Goal: Task Accomplishment & Management: Manage account settings

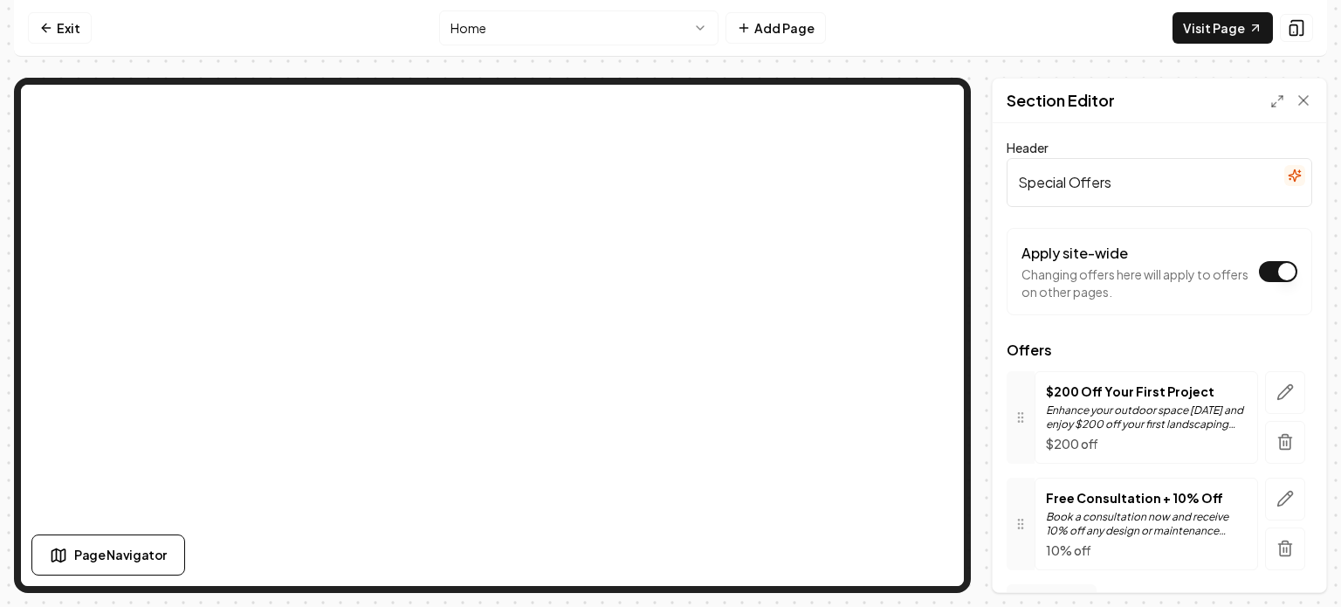
scroll to position [42, 0]
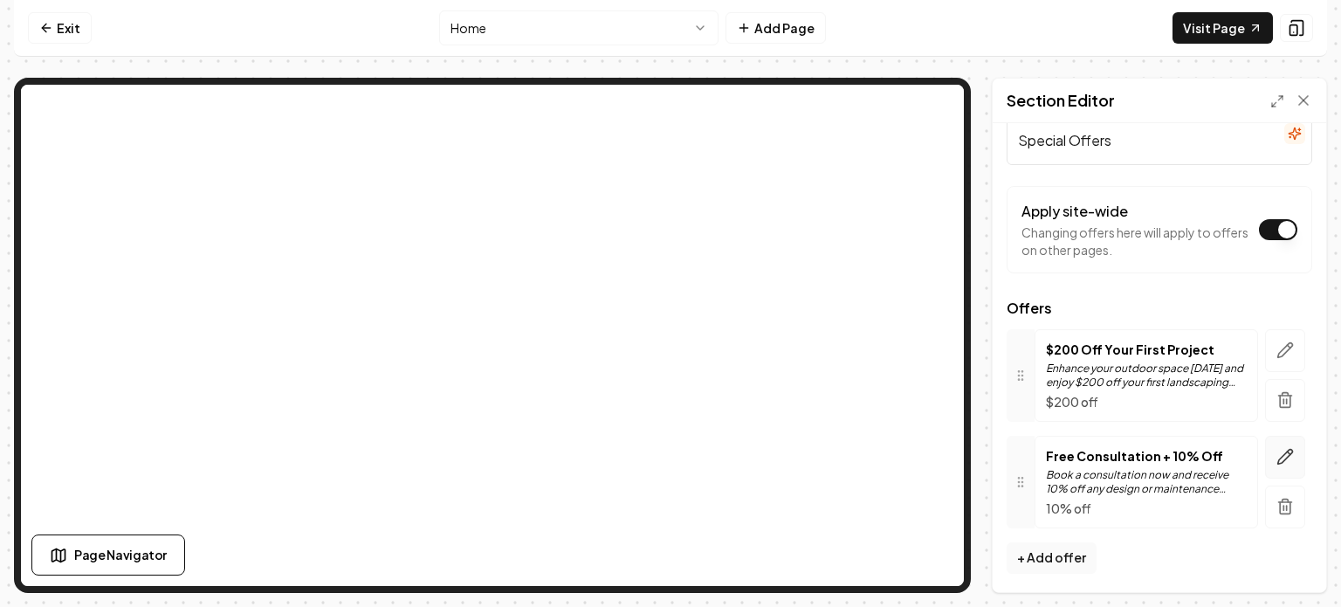
click at [1276, 456] on icon "button" at bounding box center [1284, 456] width 17 height 17
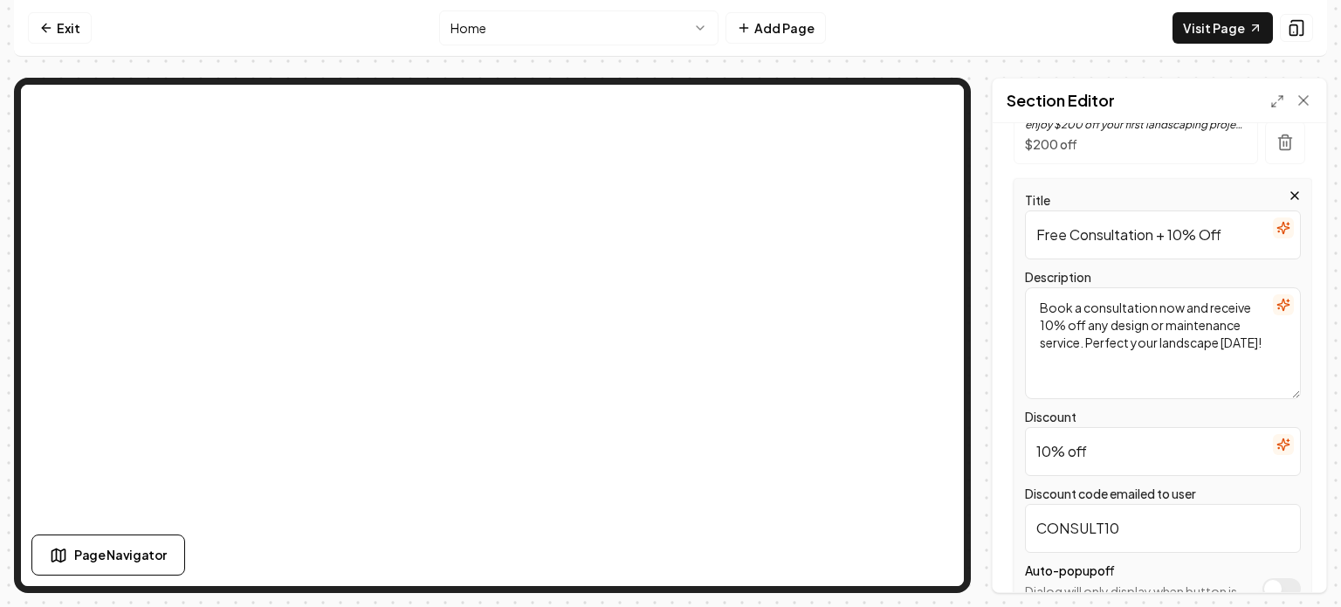
scroll to position [300, 0]
drag, startPoint x: 1204, startPoint y: 303, endPoint x: 1071, endPoint y: 320, distance: 134.7
click at [1071, 320] on textarea "Book a consultation now and receive 10% off any design or maintenance service. …" at bounding box center [1163, 342] width 276 height 112
drag, startPoint x: 1222, startPoint y: 231, endPoint x: 1163, endPoint y: 232, distance: 58.5
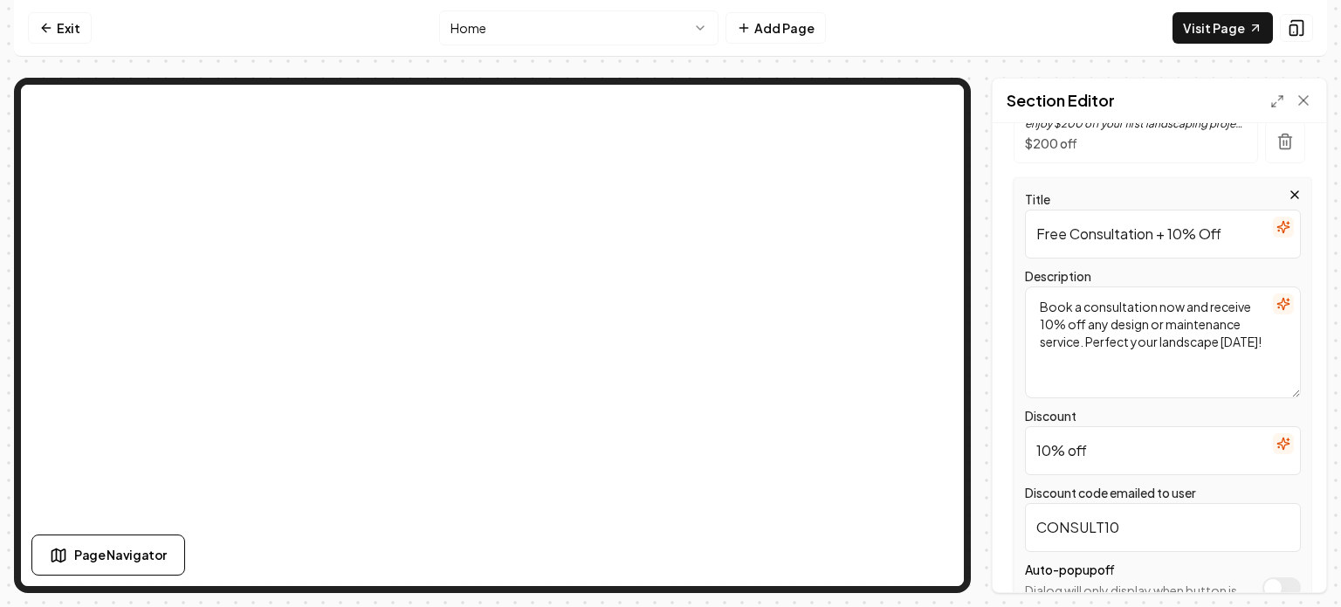
click at [1163, 232] on input "Free Consultation + 10% Off" at bounding box center [1163, 233] width 276 height 49
click at [1220, 230] on input "Free Consultation + 10% Off" at bounding box center [1163, 233] width 276 height 49
drag, startPoint x: 1220, startPoint y: 230, endPoint x: 1169, endPoint y: 230, distance: 50.6
click at [1169, 230] on input "Free Consultation + 10% Off" at bounding box center [1163, 233] width 276 height 49
type input "Free Consultation + Design"
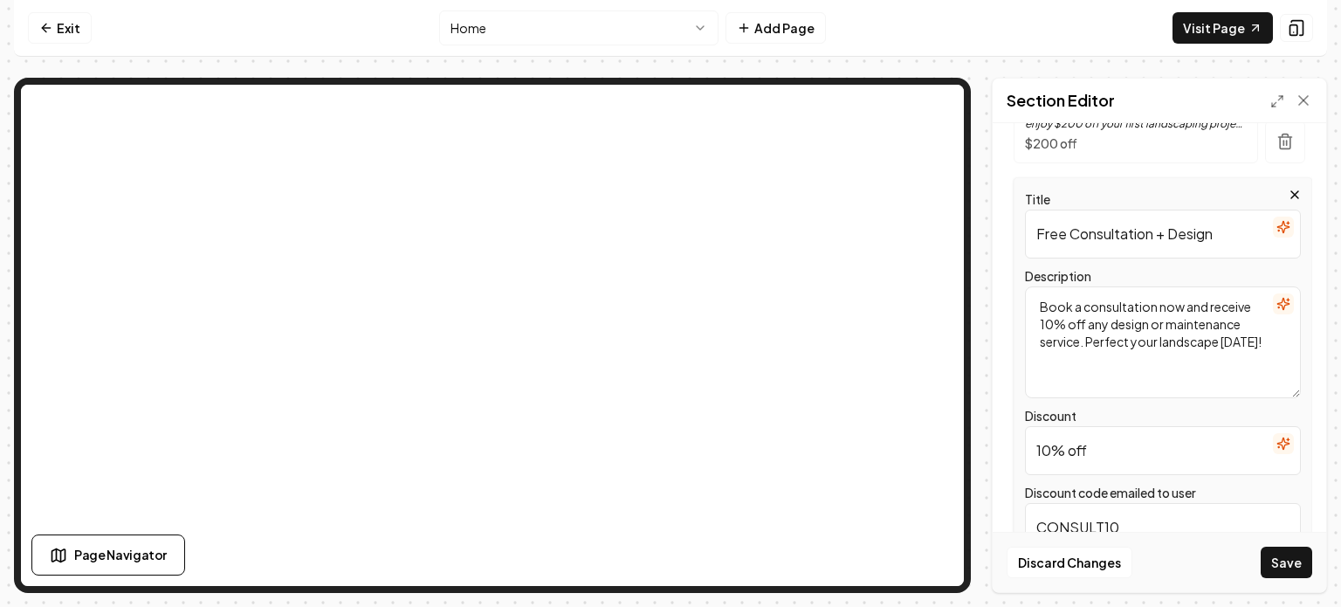
click at [1141, 380] on textarea "Book a consultation now and receive 10% off any design or maintenance service. …" at bounding box center [1163, 342] width 276 height 112
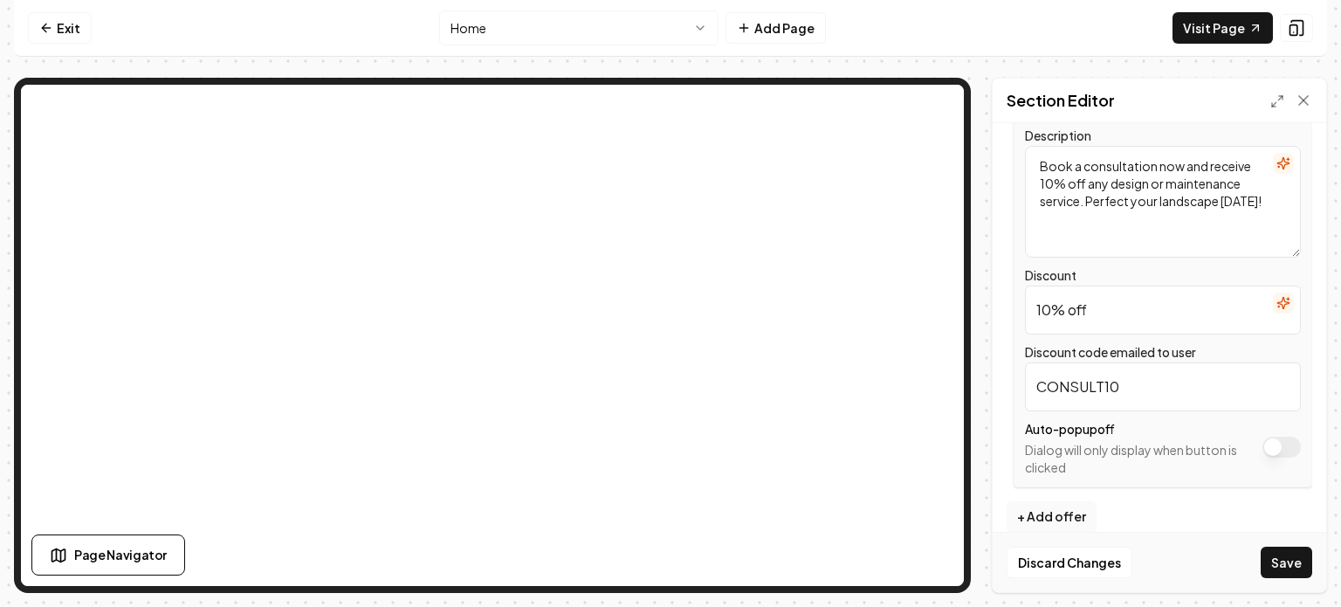
scroll to position [447, 0]
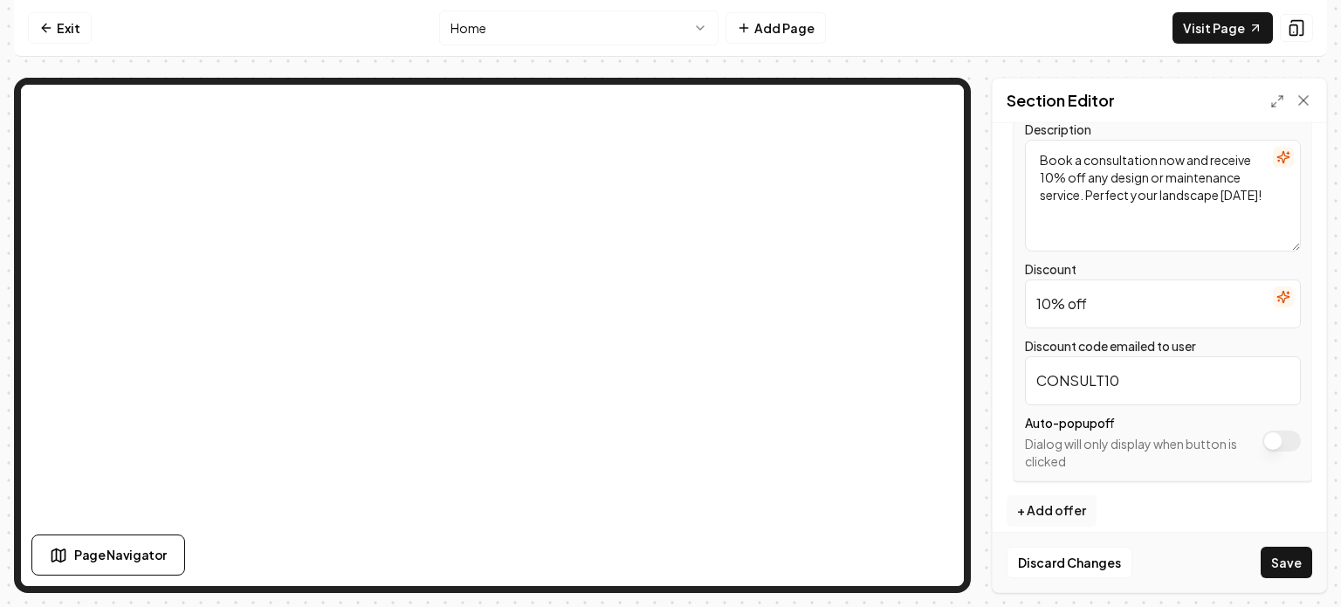
drag, startPoint x: 1106, startPoint y: 303, endPoint x: 1030, endPoint y: 305, distance: 76.0
click at [1030, 305] on input "10% off" at bounding box center [1163, 303] width 276 height 49
type input "FREE DESIGN"
click at [1121, 394] on input "CONSULT10" at bounding box center [1163, 380] width 276 height 49
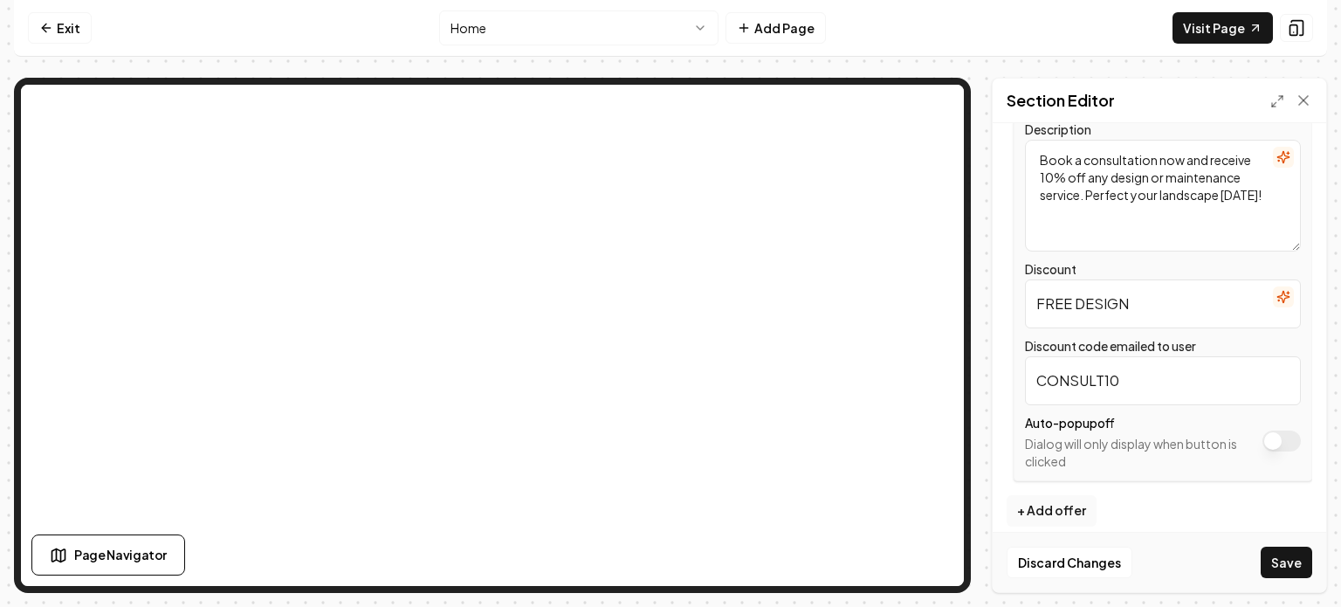
click at [1121, 394] on input "CONSULT10" at bounding box center [1163, 380] width 276 height 49
type input "D"
type input "F"
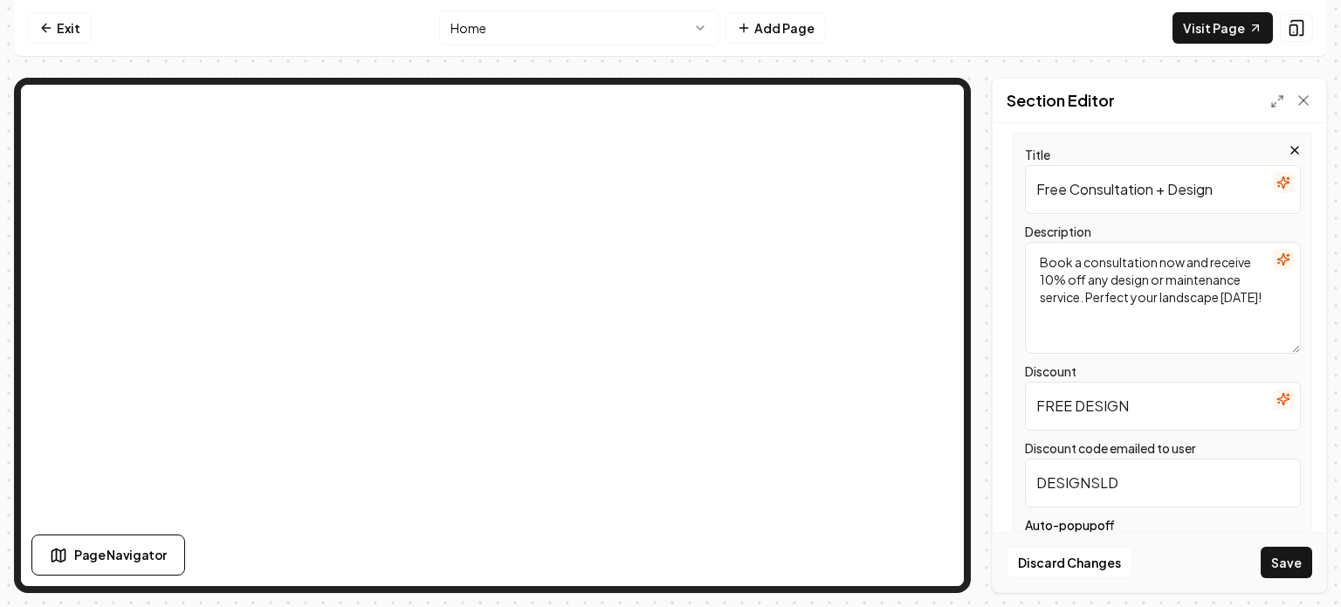
scroll to position [339, 0]
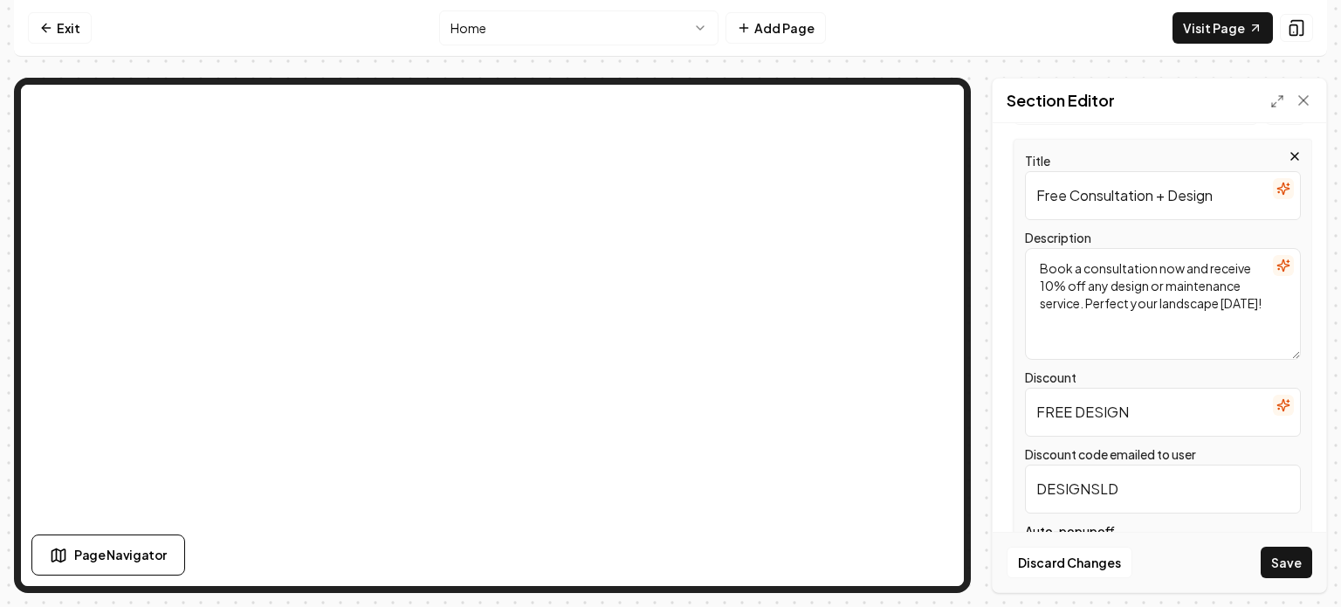
type input "DESIGNSLD"
drag, startPoint x: 1037, startPoint y: 282, endPoint x: 1087, endPoint y: 296, distance: 51.7
click at [1087, 296] on textarea "Book a consultation now and receive 10% off any design or maintenance service. …" at bounding box center [1163, 304] width 276 height 112
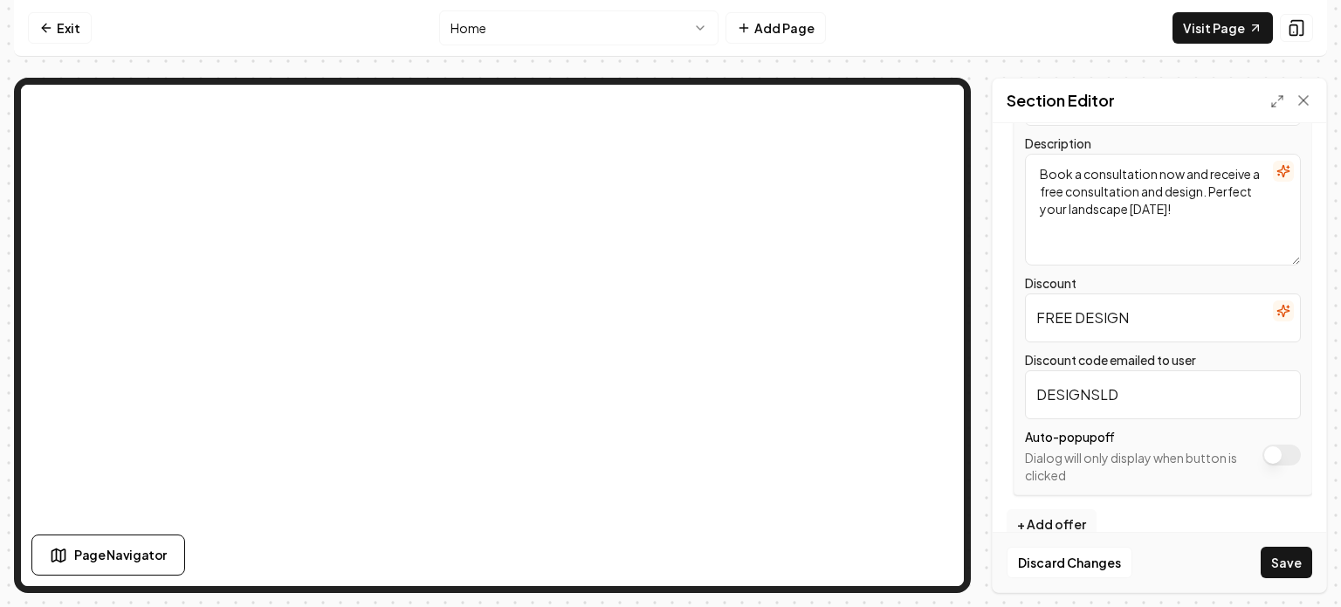
scroll to position [461, 0]
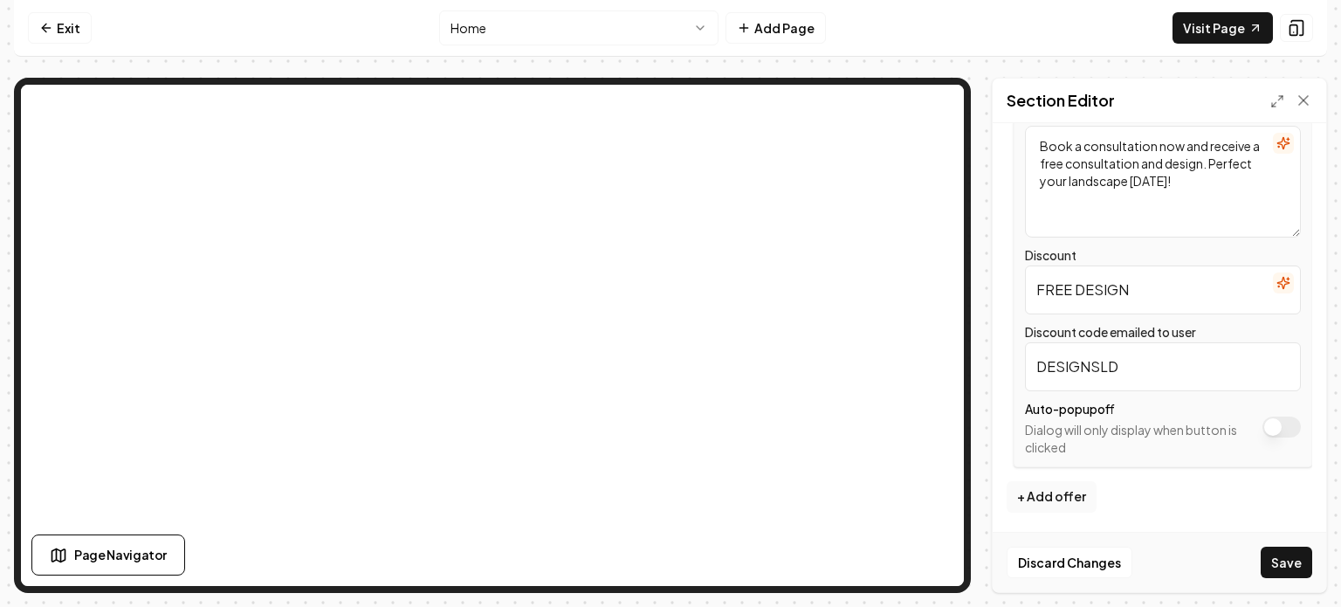
type textarea "Book a consultation now and receive a free consultation and design. Perfect you…"
click at [1176, 538] on div "Discard Changes Save" at bounding box center [1158, 561] width 333 height 60
click at [1288, 560] on button "Save" at bounding box center [1285, 561] width 51 height 31
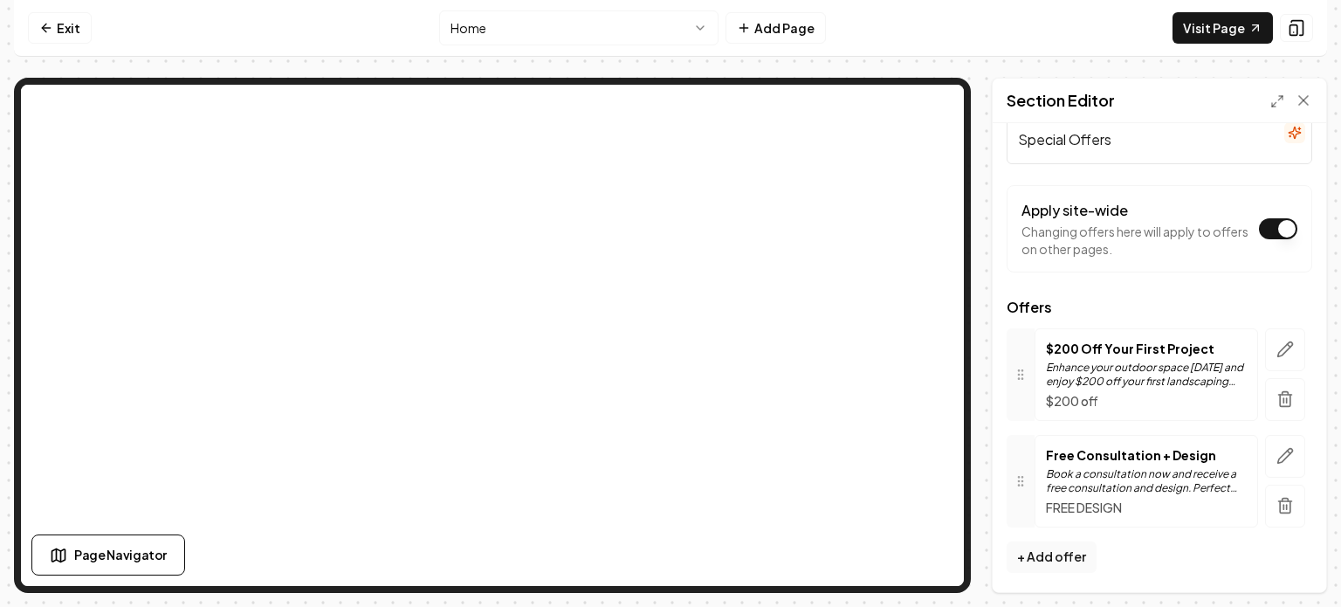
scroll to position [42, 0]
click at [1276, 343] on icon "button" at bounding box center [1284, 349] width 17 height 17
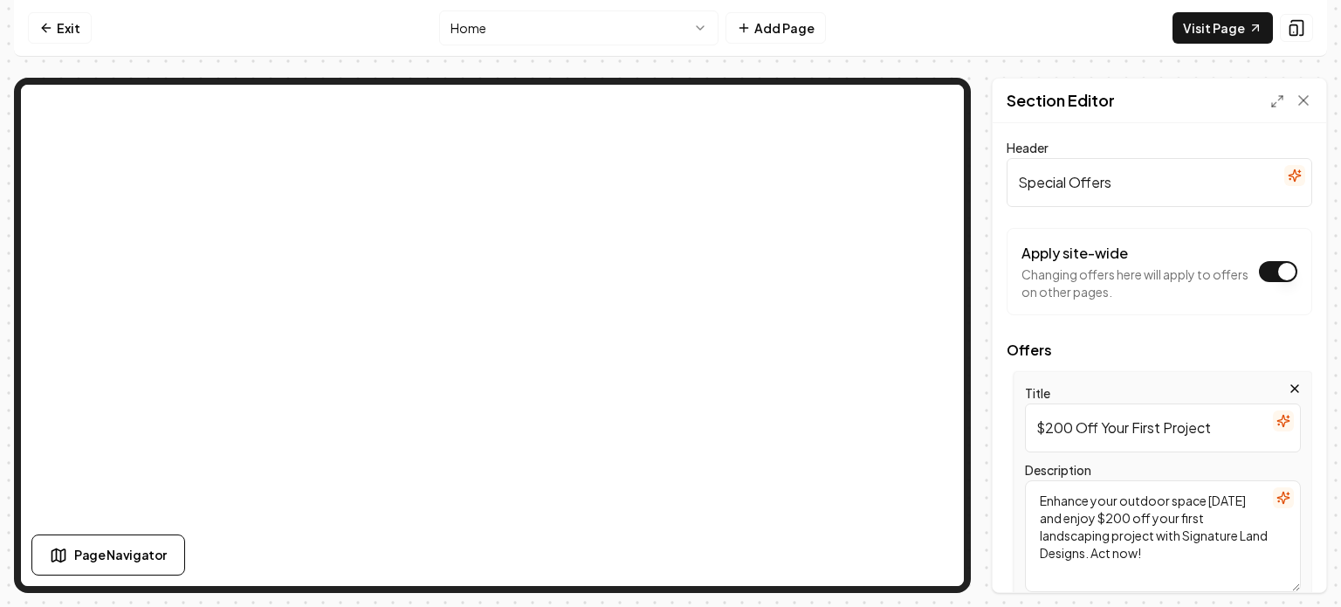
scroll to position [401, 0]
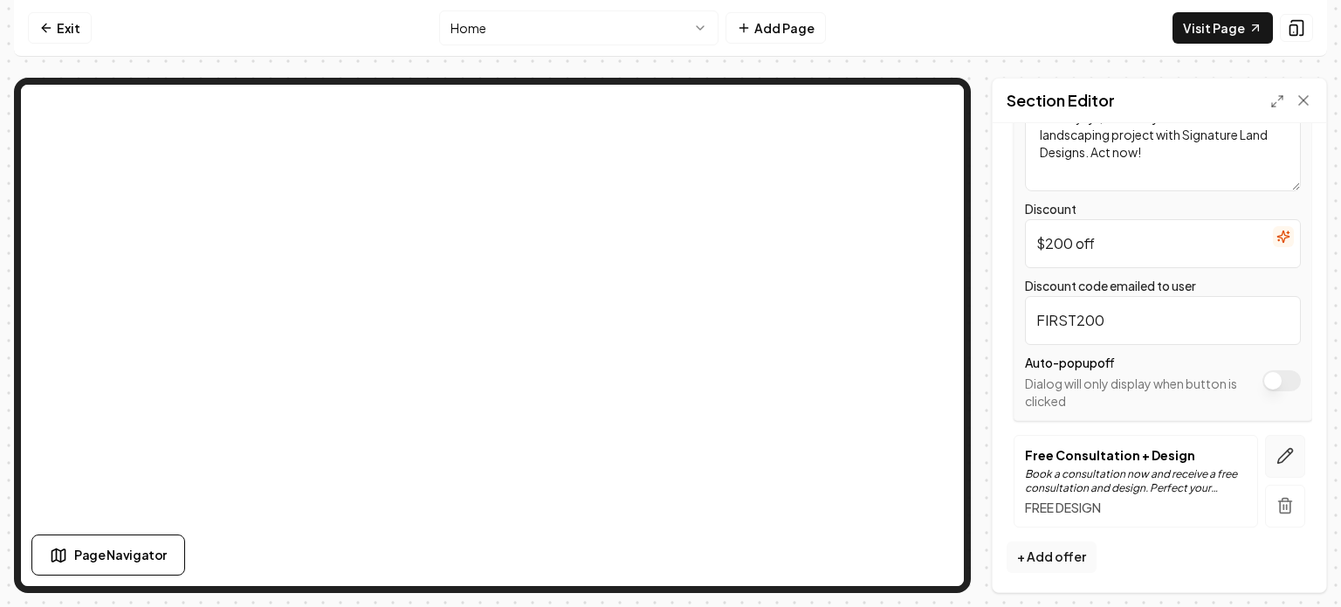
click at [1278, 456] on icon "button" at bounding box center [1285, 456] width 15 height 15
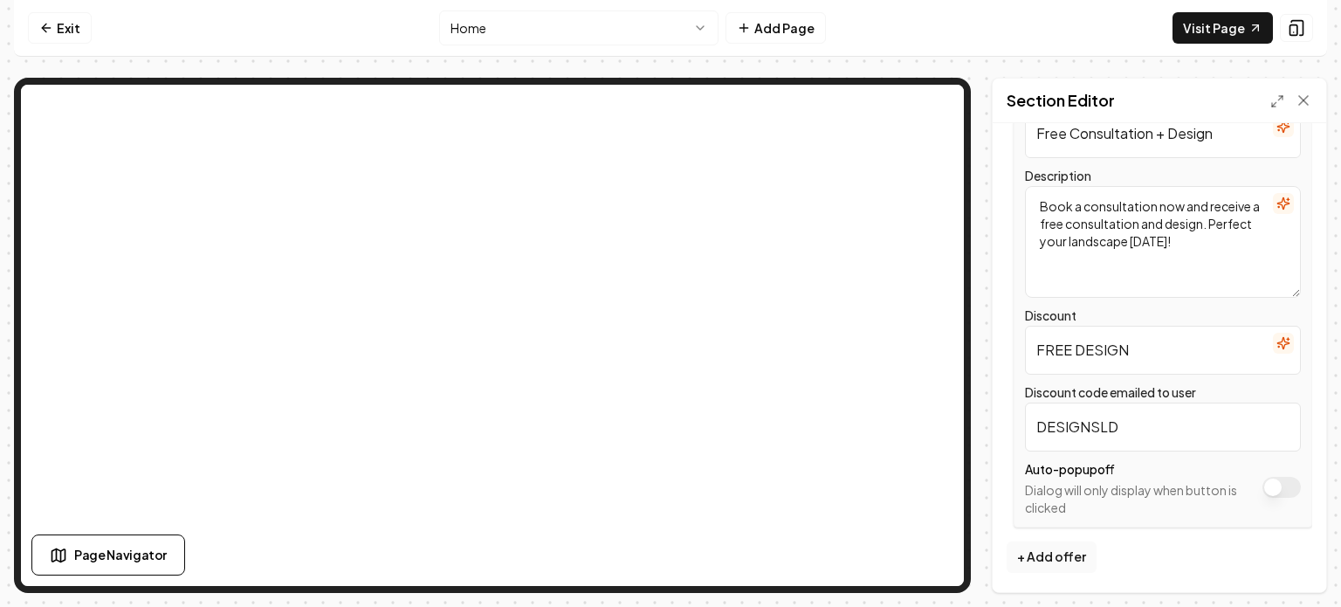
click at [1153, 354] on input "FREE DESIGN" at bounding box center [1163, 350] width 276 height 49
type input "DESIGN"
click at [1279, 566] on button "Save" at bounding box center [1285, 561] width 51 height 31
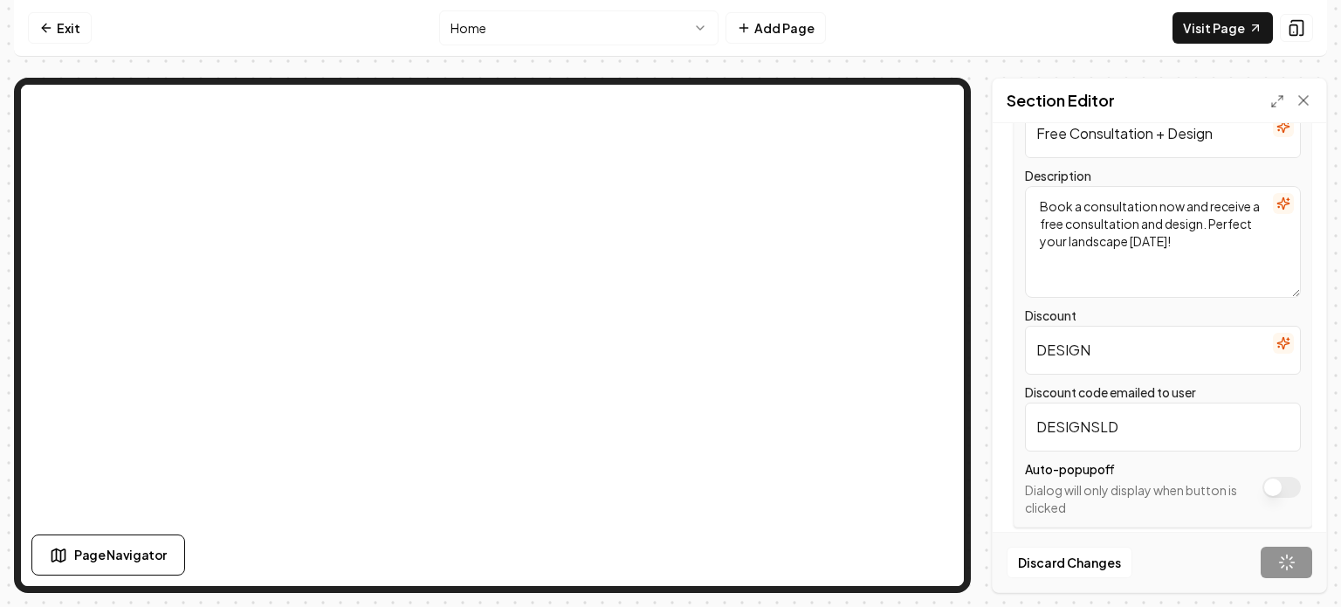
scroll to position [43, 0]
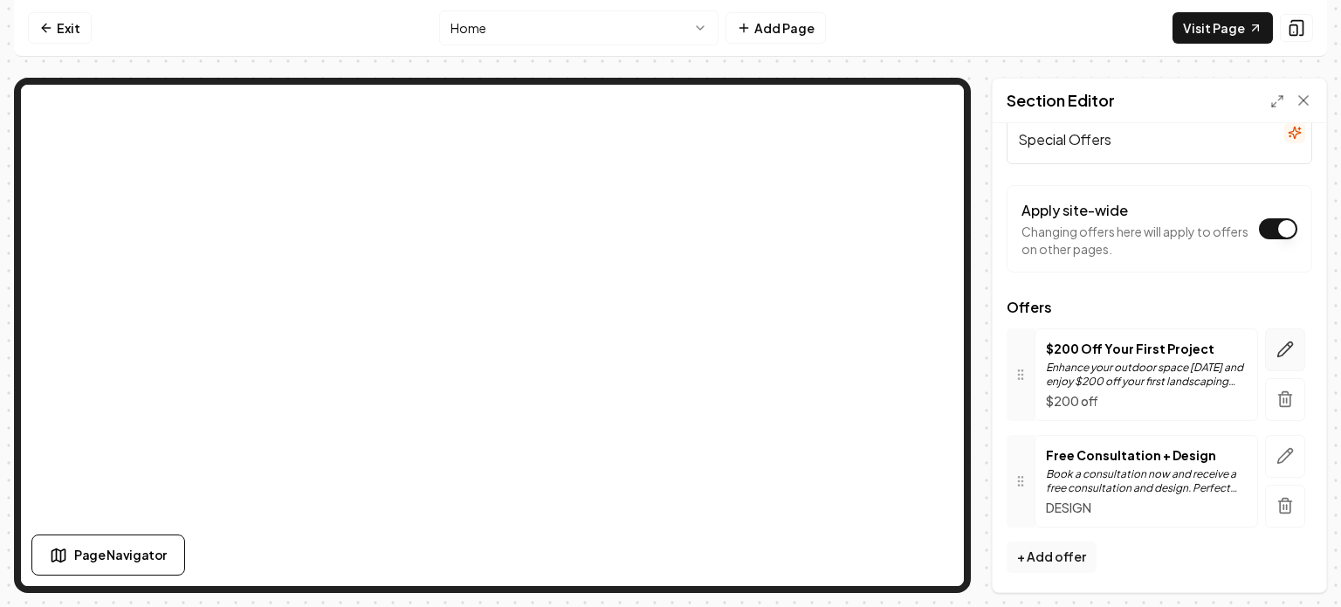
click at [1278, 345] on icon "button" at bounding box center [1285, 349] width 15 height 15
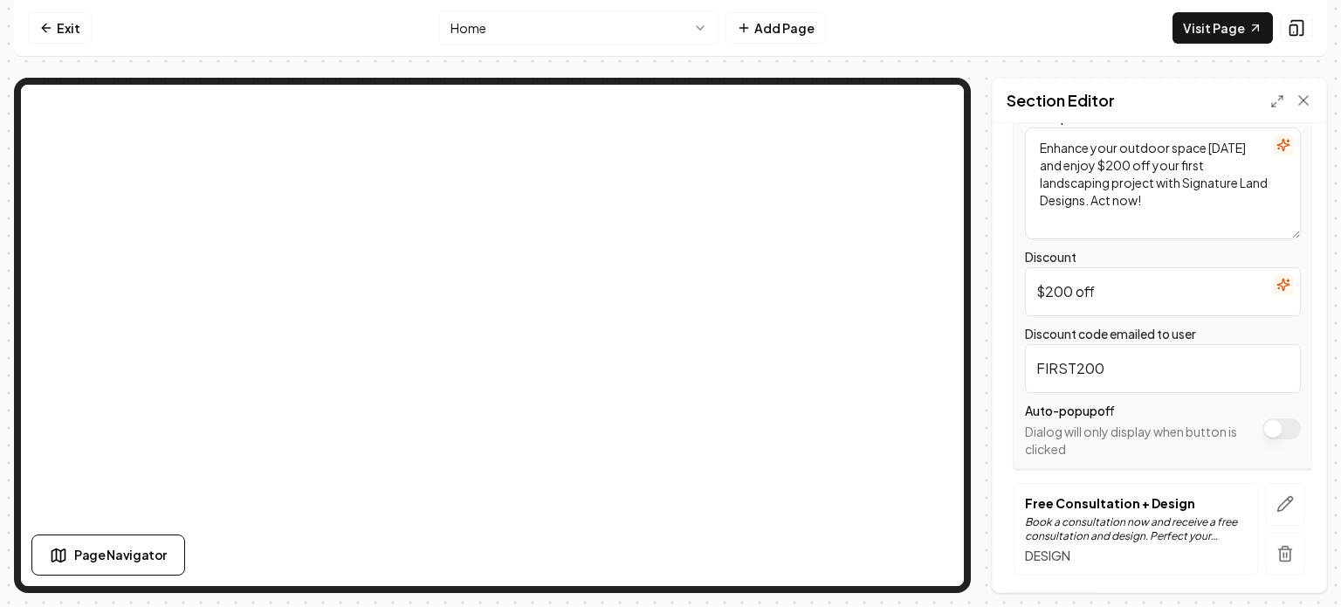
scroll to position [401, 0]
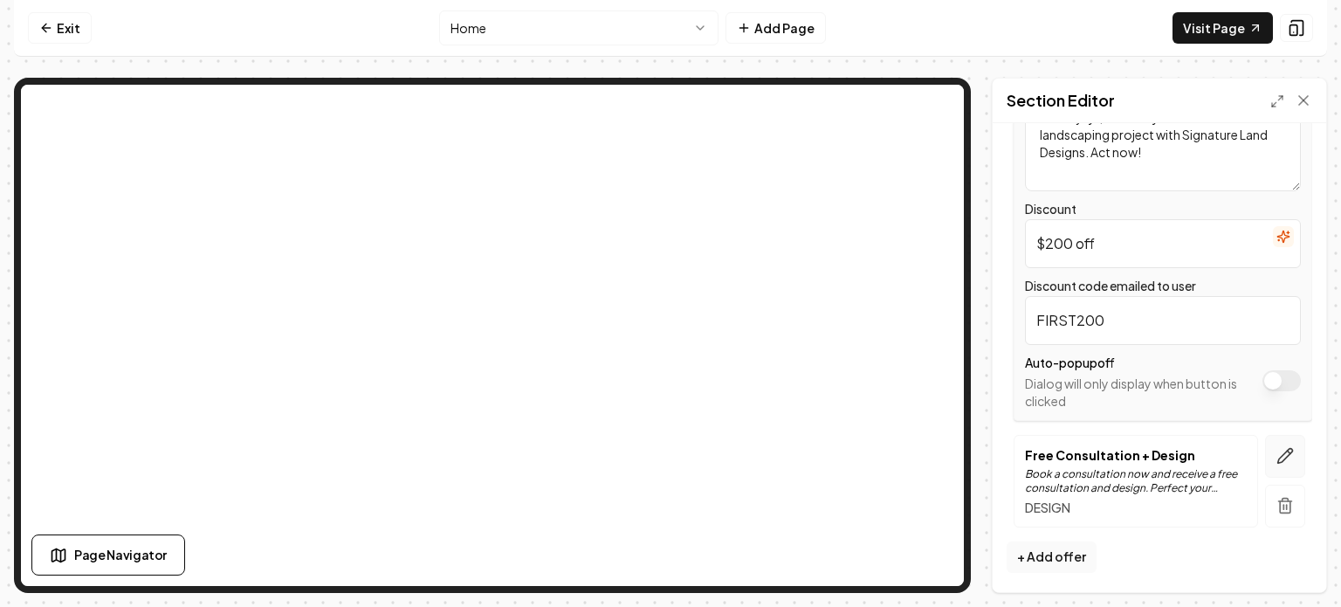
click at [1278, 458] on icon "button" at bounding box center [1285, 456] width 15 height 15
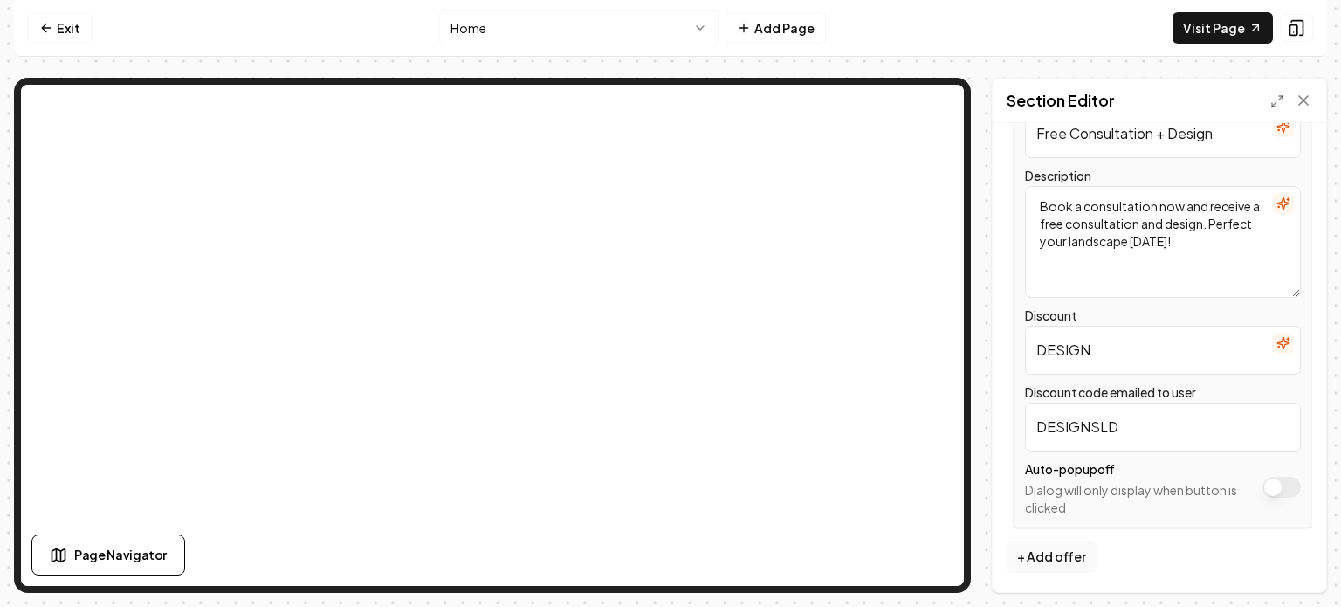
click at [1087, 347] on input "DESIGN" at bounding box center [1163, 350] width 276 height 49
type input "S"
type input "D"
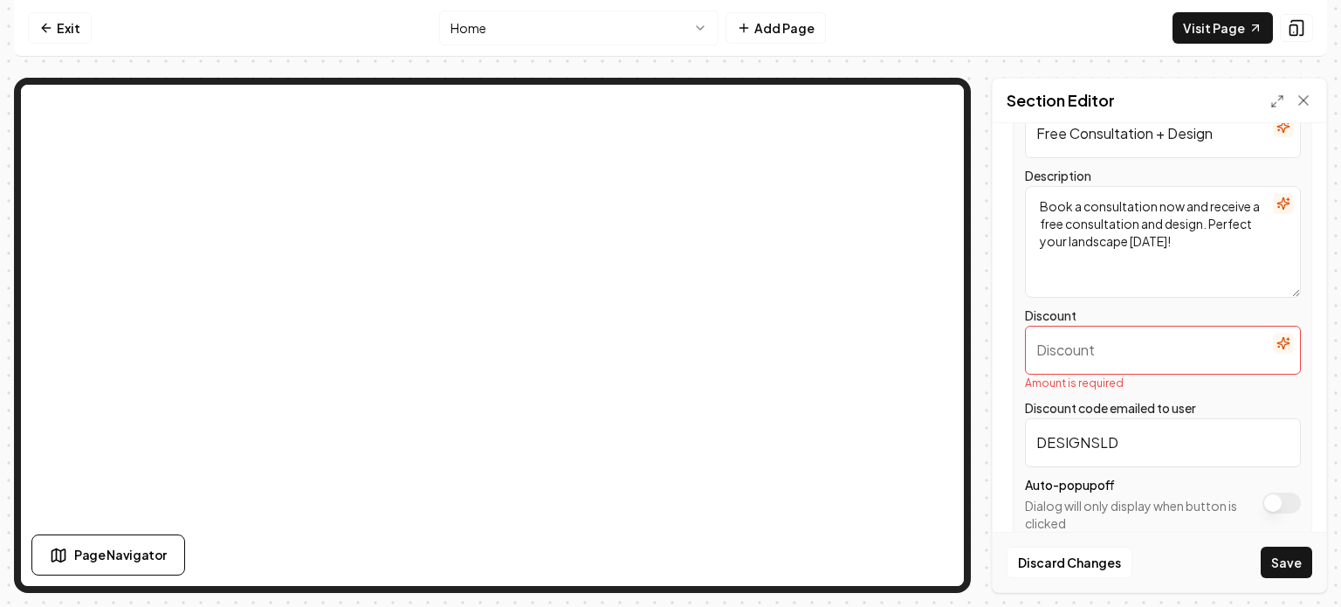
paste input "‎"
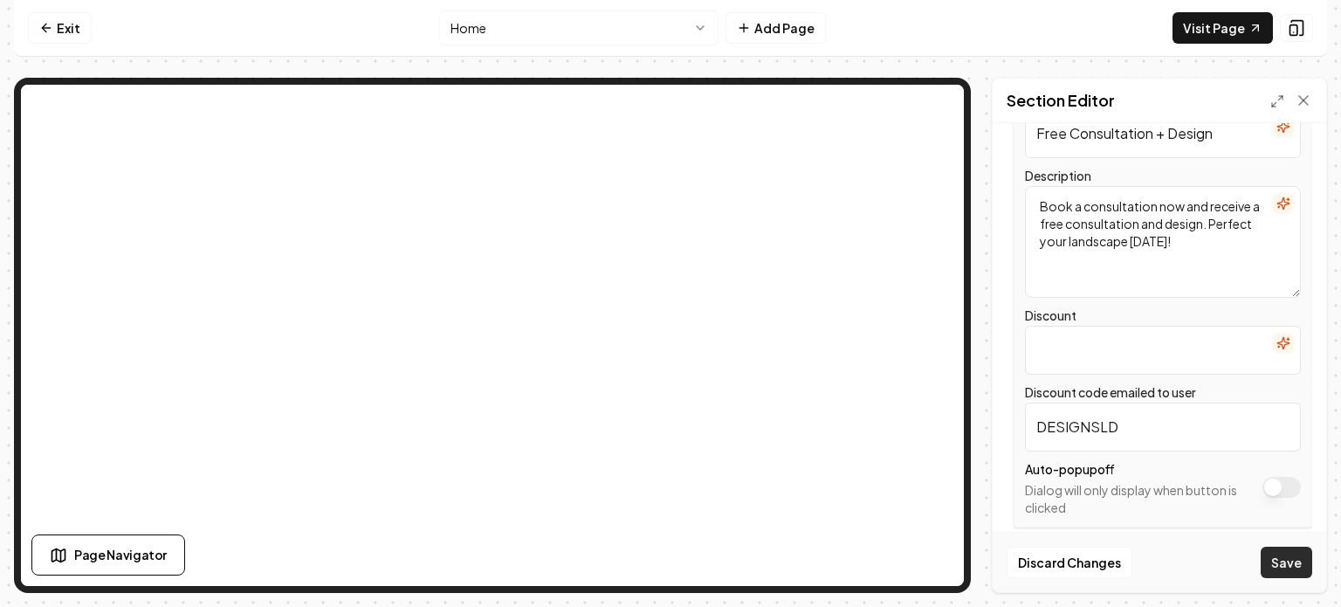
type input "‎"
click at [1286, 573] on button "Save" at bounding box center [1285, 561] width 51 height 31
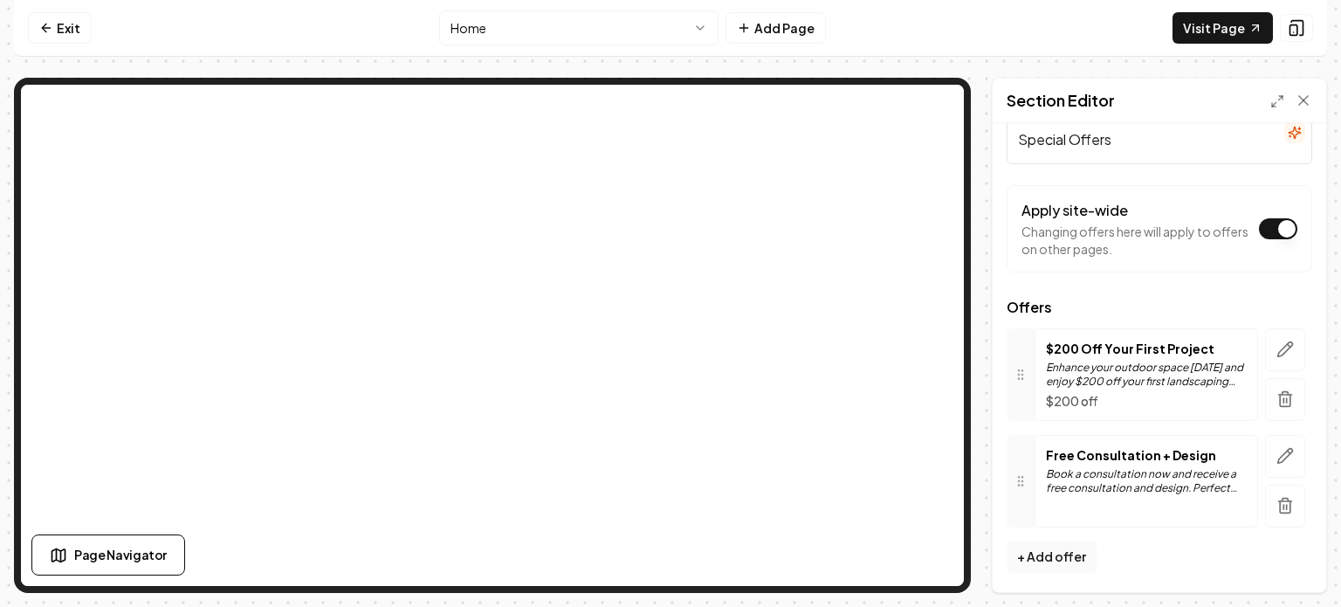
scroll to position [42, 0]
click at [1280, 453] on button "button" at bounding box center [1285, 456] width 40 height 43
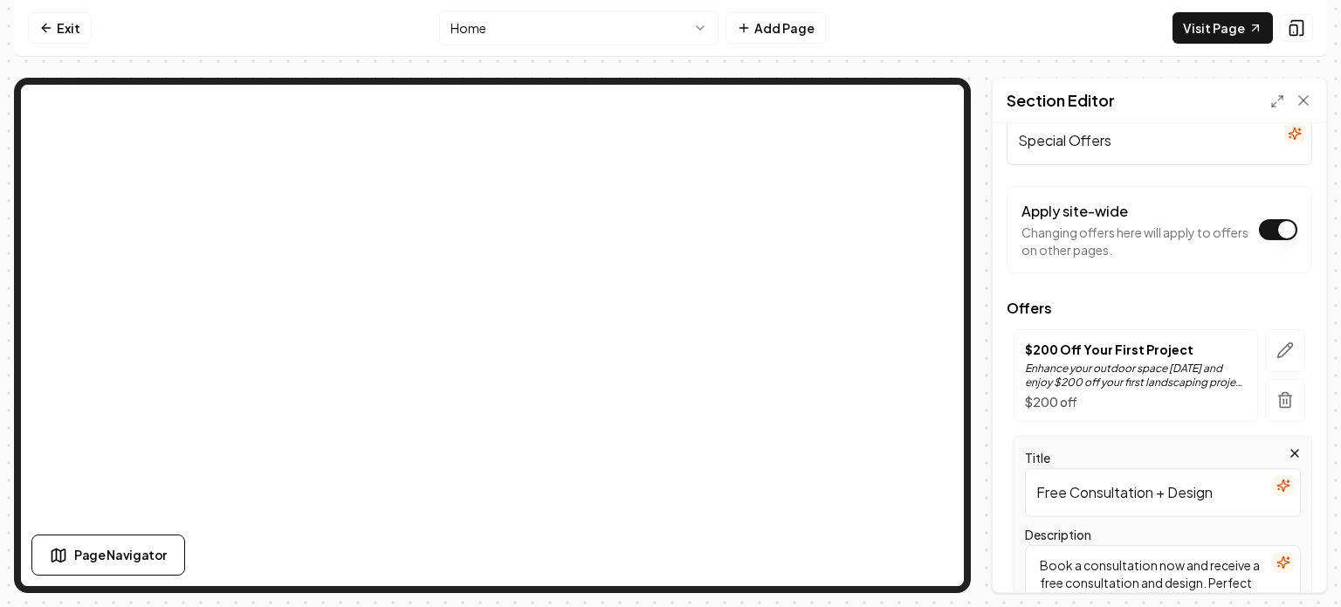
click at [1213, 489] on input "Free Consultation + Design" at bounding box center [1163, 492] width 276 height 49
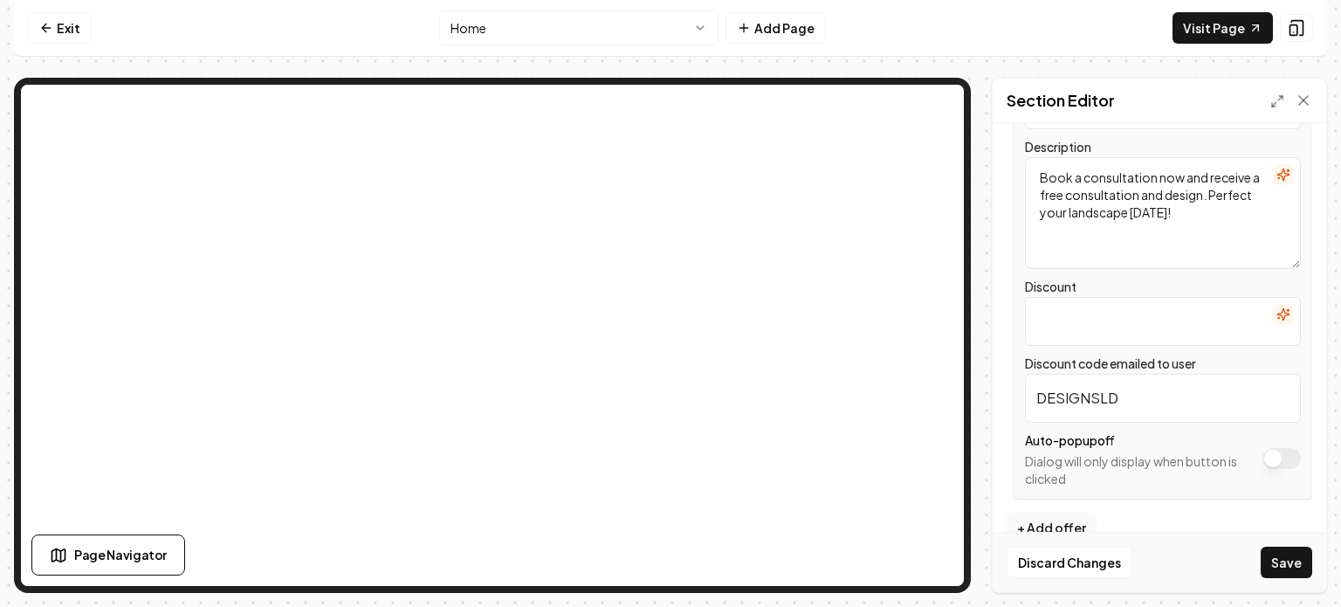
scroll to position [429, 0]
type input "Free Consultation + Design Mock-Up"
click at [1273, 552] on button "Save" at bounding box center [1285, 561] width 51 height 31
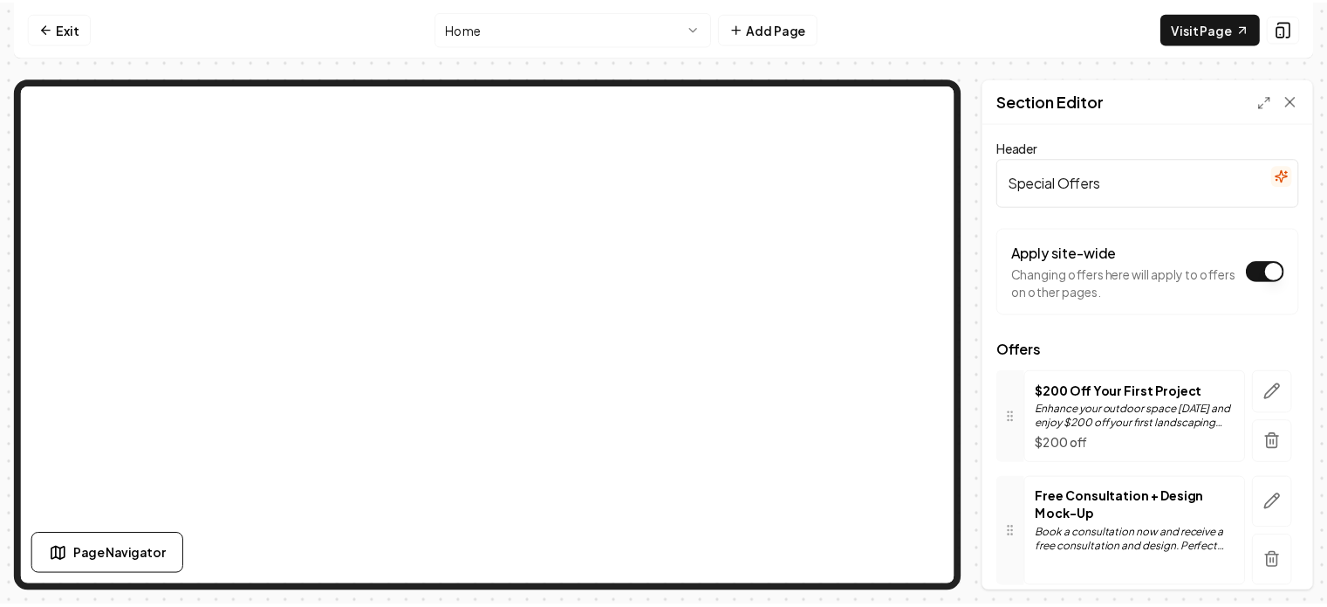
scroll to position [59, 0]
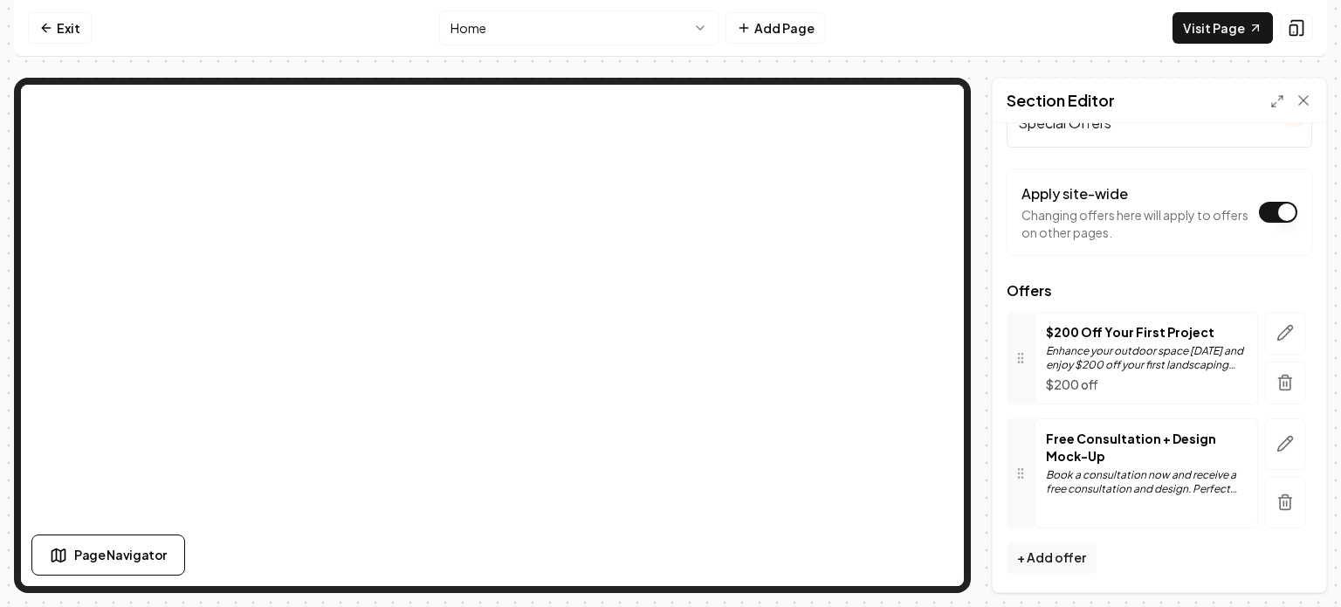
click at [641, 17] on html "Computer Required This feature is only available on a computer. Please switch t…" at bounding box center [670, 303] width 1341 height 607
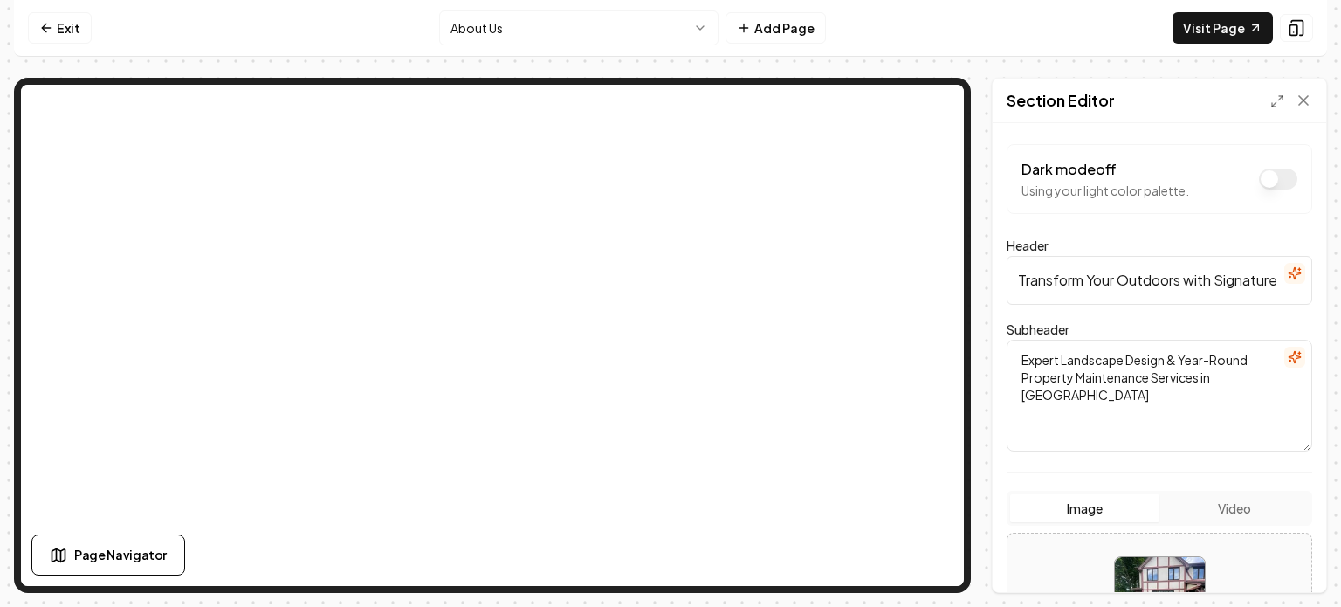
scroll to position [292, 0]
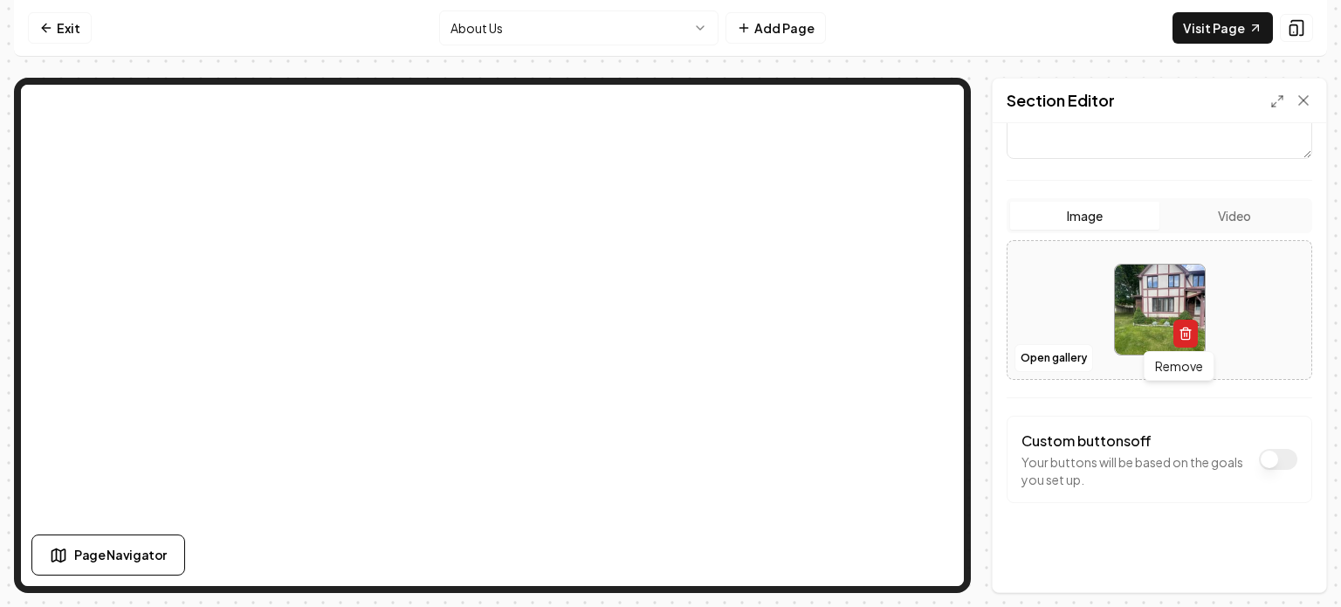
click at [1178, 331] on icon "button" at bounding box center [1185, 333] width 14 height 14
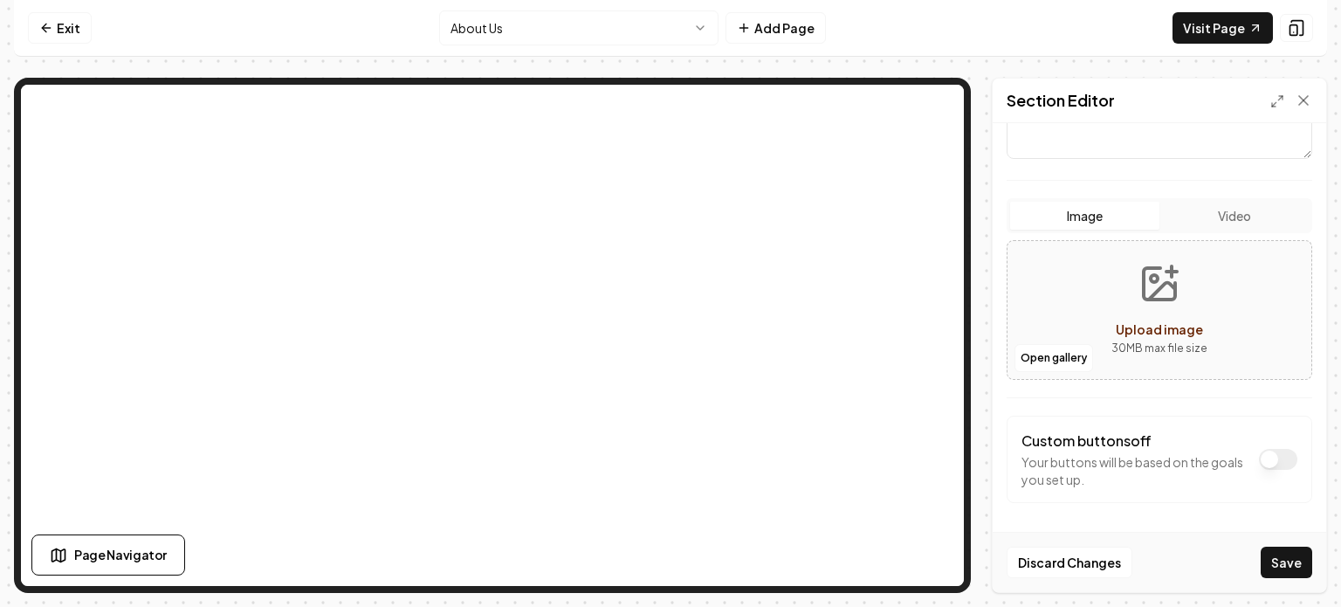
click at [1085, 338] on div "Open gallery Upload image 30 MB max file size" at bounding box center [1158, 310] width 305 height 140
type input "**********"
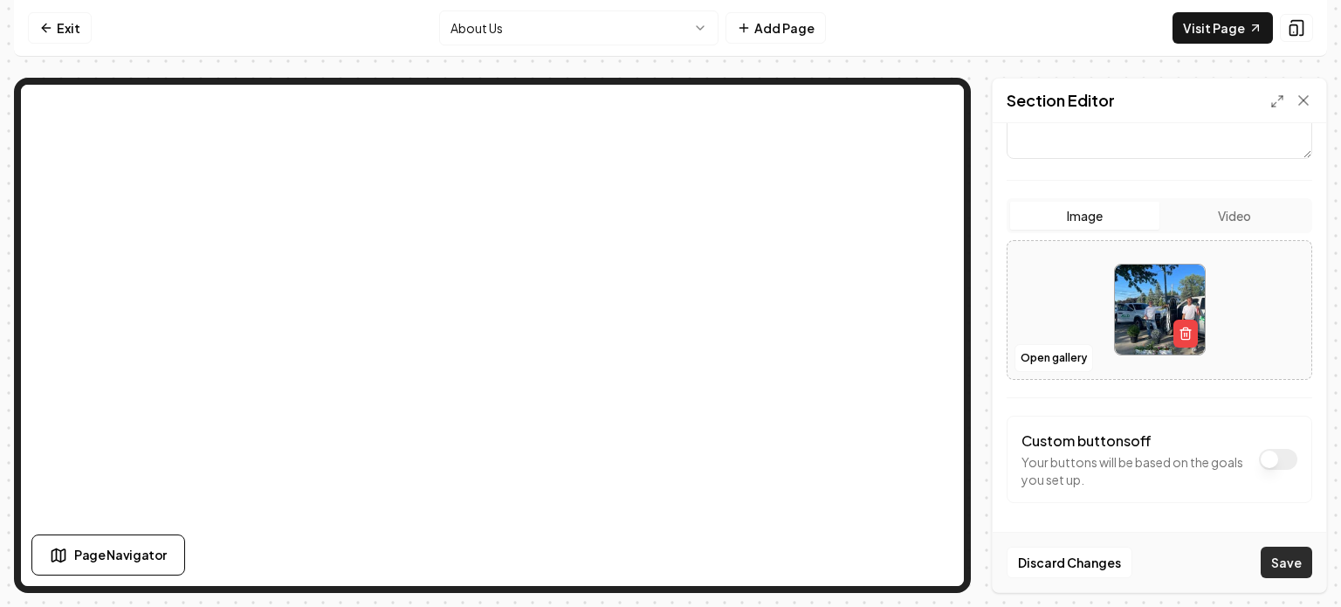
click at [1285, 563] on button "Save" at bounding box center [1285, 561] width 51 height 31
click at [1303, 97] on icon at bounding box center [1302, 100] width 17 height 17
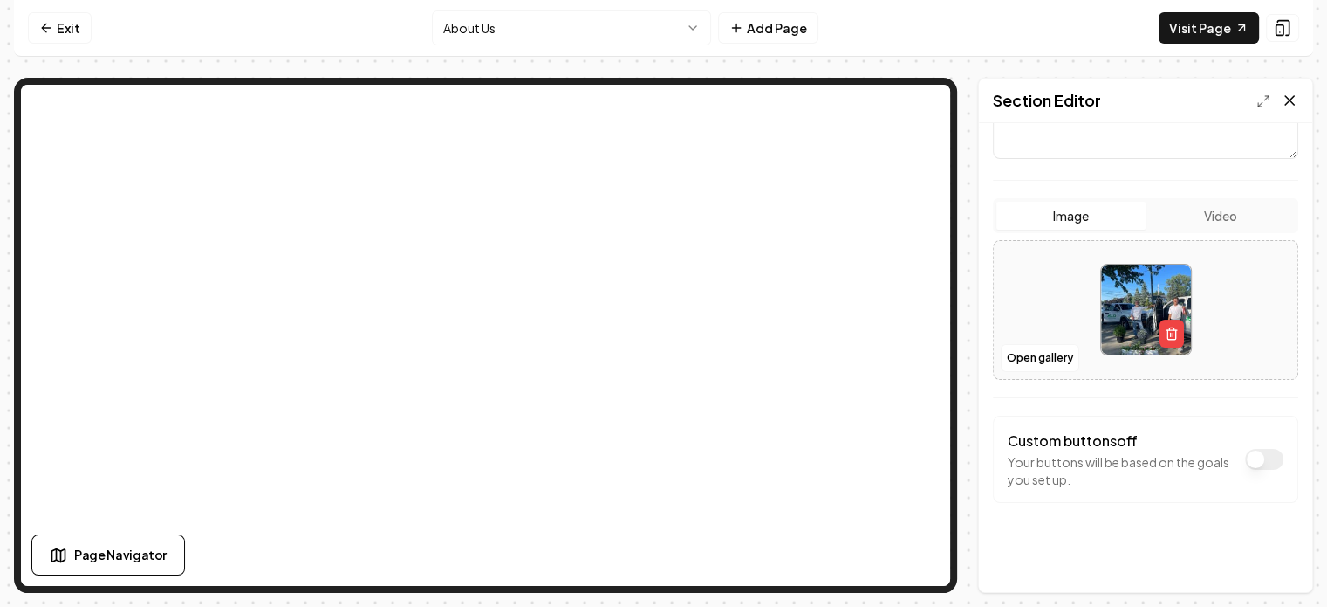
scroll to position [0, 0]
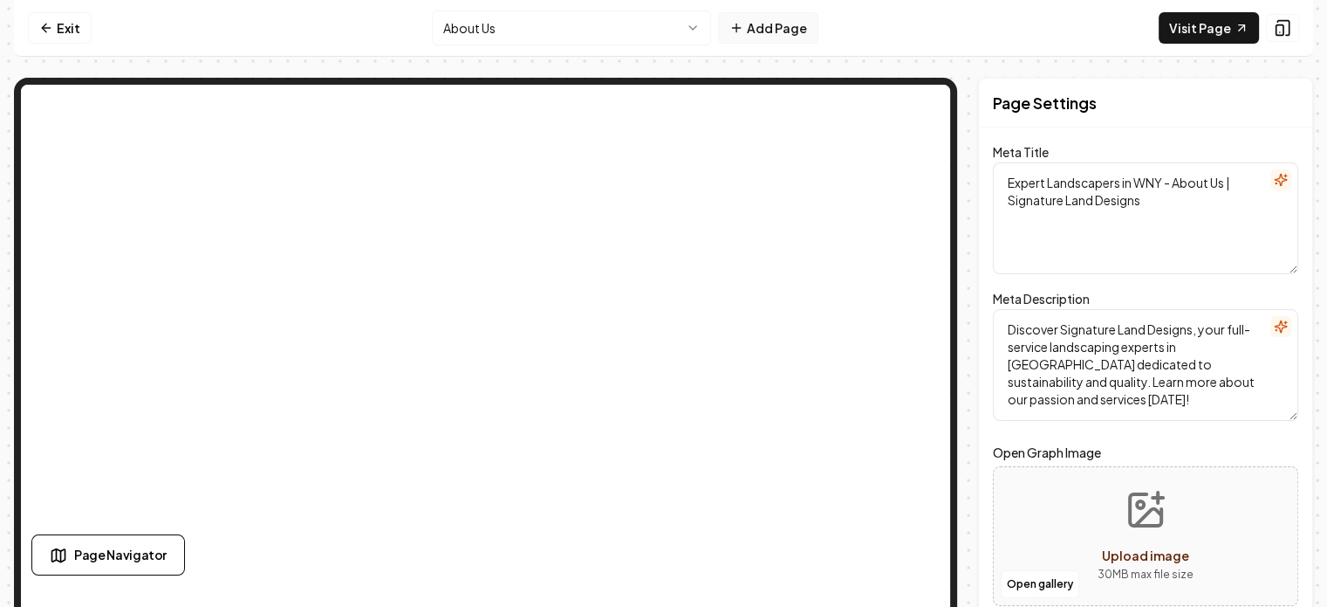
click at [774, 29] on button "Add Page" at bounding box center [768, 27] width 100 height 31
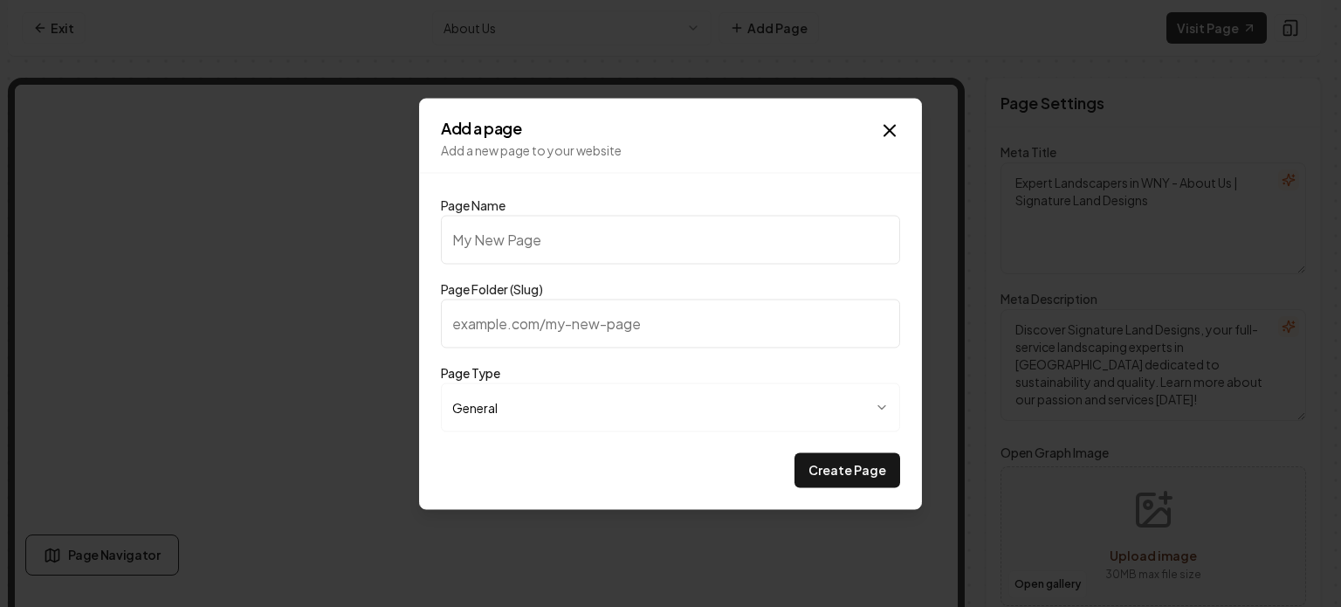
click at [620, 243] on input "Page Name" at bounding box center [670, 239] width 459 height 49
click at [789, 397] on body "**********" at bounding box center [663, 303] width 1327 height 607
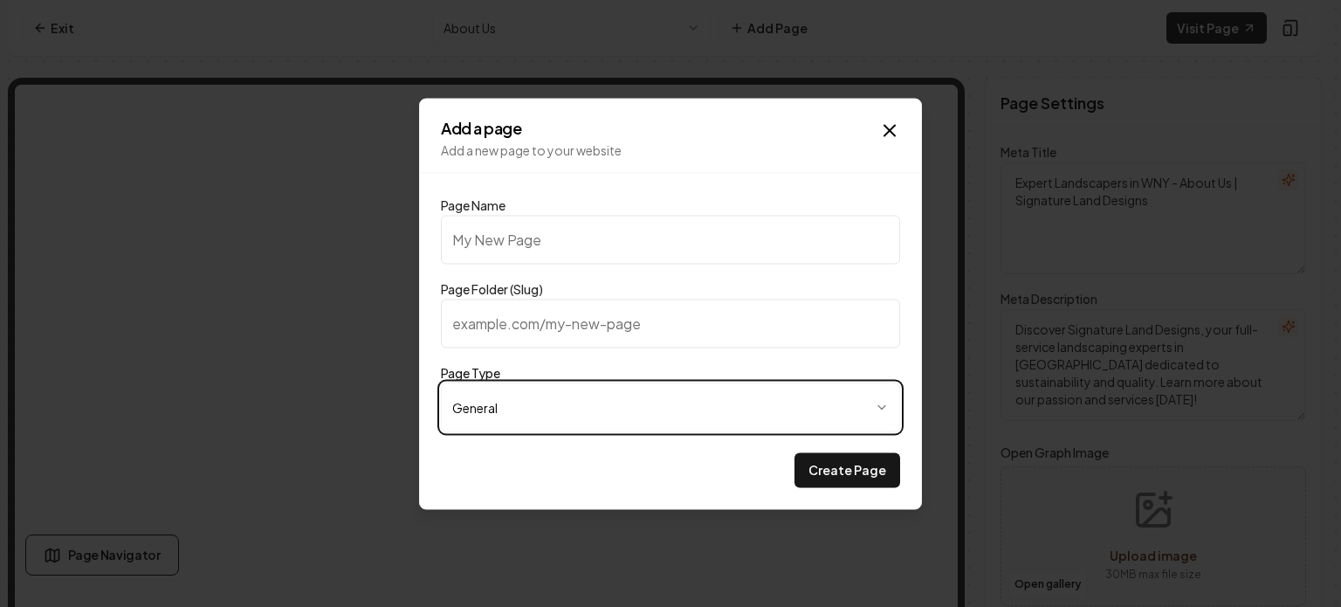
click at [653, 419] on body "**********" at bounding box center [663, 303] width 1327 height 607
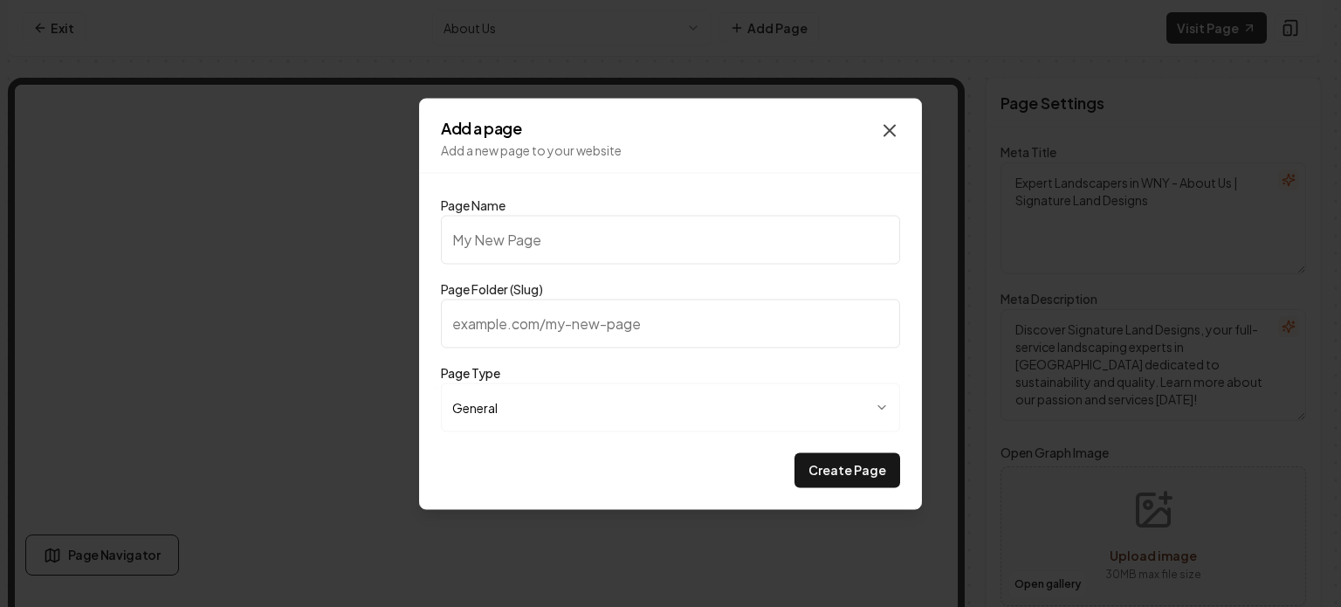
click at [883, 131] on icon "button" at bounding box center [889, 130] width 21 height 21
